Goal: Transaction & Acquisition: Purchase product/service

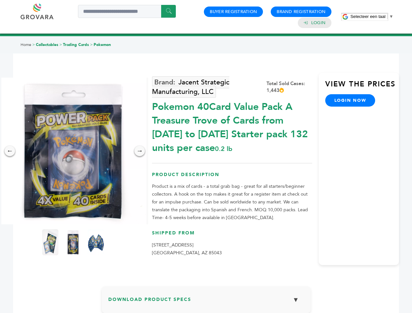
click at [372, 16] on span "Selecteer een taal" at bounding box center [368, 16] width 35 height 5
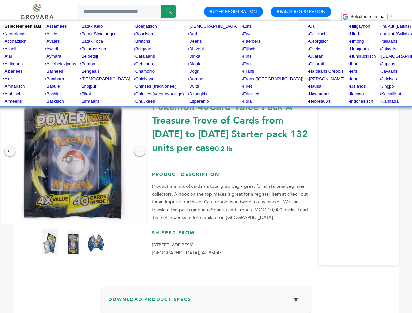
click at [73, 151] on img at bounding box center [73, 151] width 147 height 147
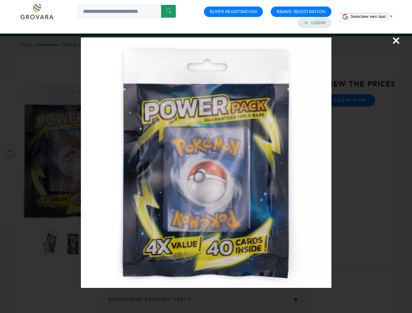
click at [10, 151] on div "×" at bounding box center [206, 156] width 412 height 313
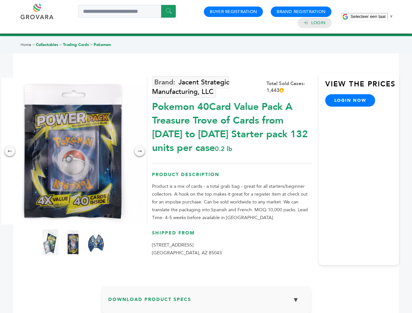
click at [140, 151] on div "→" at bounding box center [140, 151] width 10 height 10
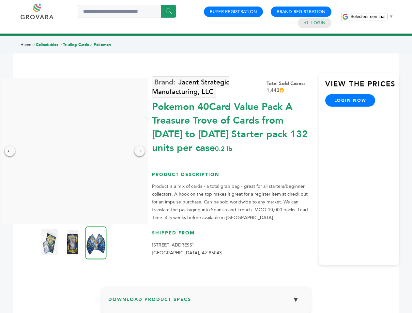
click at [50, 243] on img at bounding box center [49, 243] width 16 height 26
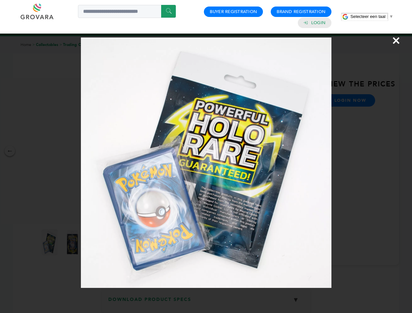
click at [73, 243] on div "×" at bounding box center [206, 156] width 412 height 313
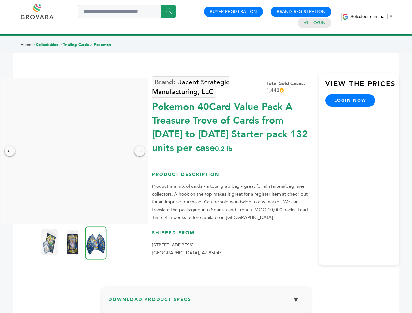
click at [96, 243] on img at bounding box center [96, 243] width 21 height 33
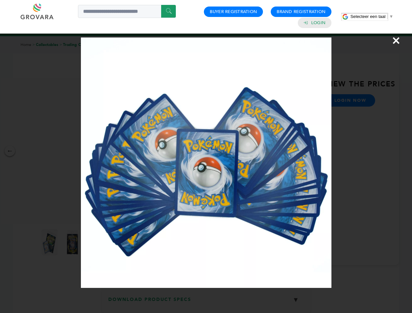
click at [206, 303] on div "×" at bounding box center [206, 156] width 412 height 313
